Goal: Transaction & Acquisition: Subscribe to service/newsletter

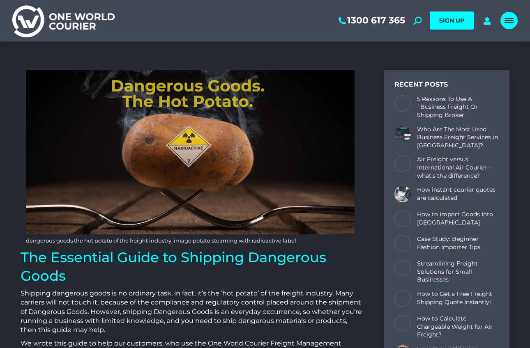
click at [512, 20] on div "Mobile menu icon" at bounding box center [509, 20] width 9 height 7
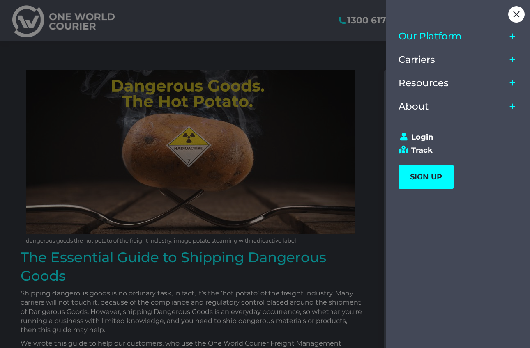
click at [434, 38] on span "Our Platform" at bounding box center [430, 36] width 63 height 11
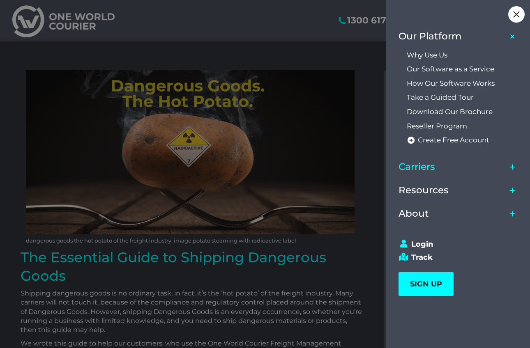
click at [436, 169] on link "Carriers" at bounding box center [453, 167] width 108 height 23
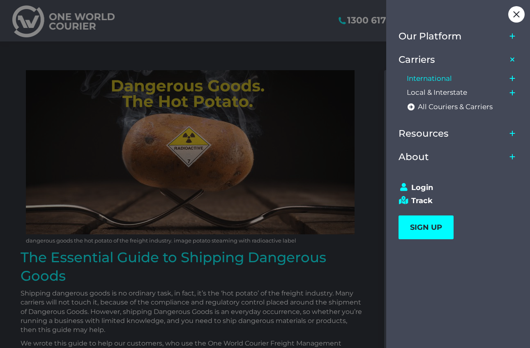
click at [430, 82] on span "International" at bounding box center [429, 78] width 45 height 9
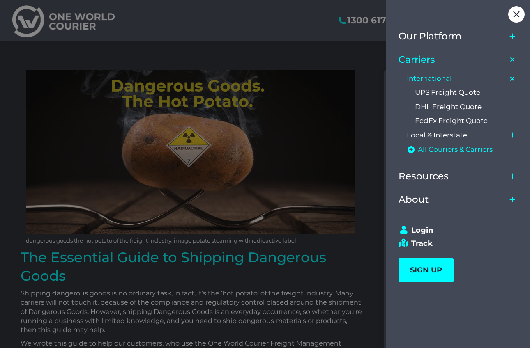
click at [437, 153] on span "All Couriers & Carriers" at bounding box center [455, 149] width 75 height 9
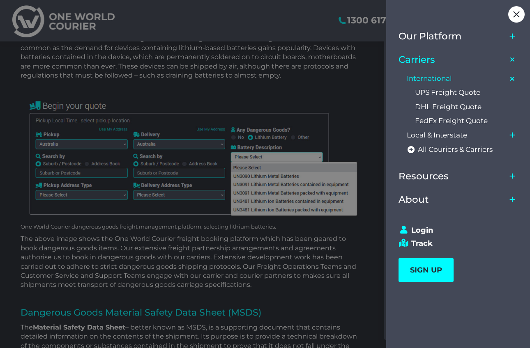
scroll to position [729, 0]
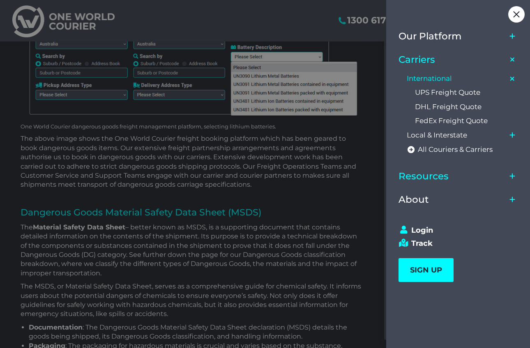
click at [429, 178] on span "Resources" at bounding box center [424, 176] width 50 height 11
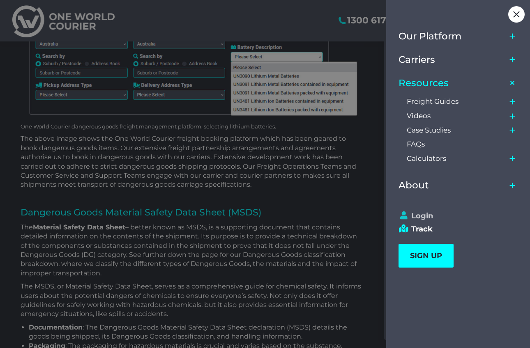
click at [427, 219] on link "Login" at bounding box center [455, 216] width 112 height 9
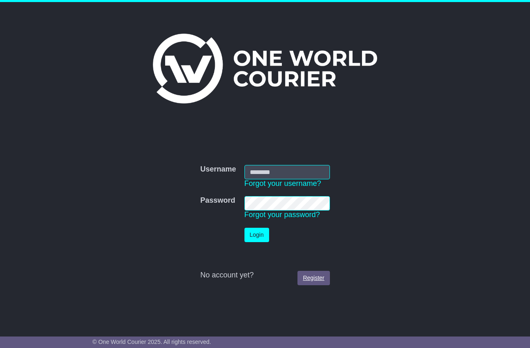
click at [309, 281] on link "Register" at bounding box center [313, 278] width 32 height 14
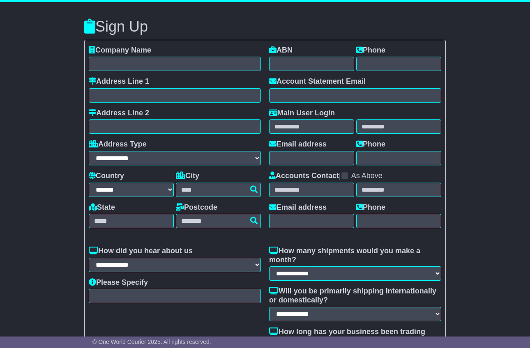
select select "**"
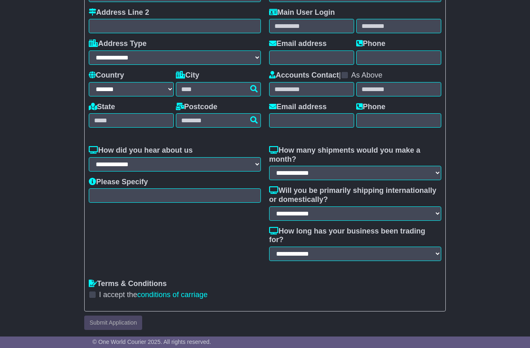
scroll to position [100, 0]
